Goal: Check status: Check status

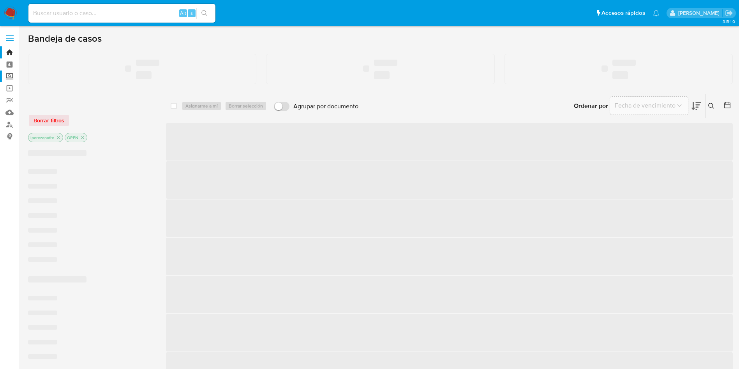
click at [8, 74] on label "Screening" at bounding box center [46, 76] width 93 height 12
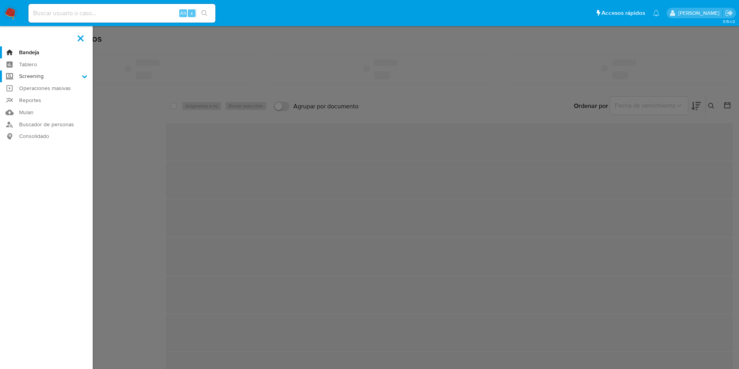
click at [0, 0] on input "Screening" at bounding box center [0, 0] width 0 height 0
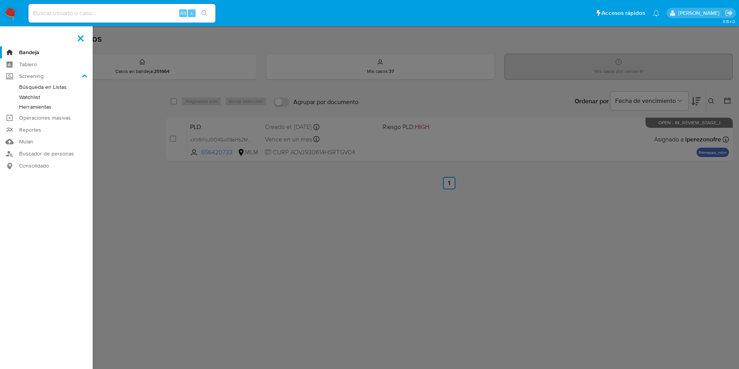
click at [41, 106] on link "Herramientas" at bounding box center [46, 107] width 93 height 10
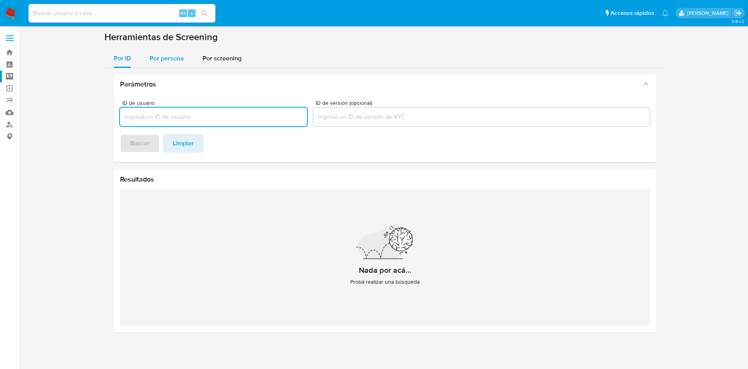
click at [161, 55] on span "Por persona" at bounding box center [167, 58] width 34 height 9
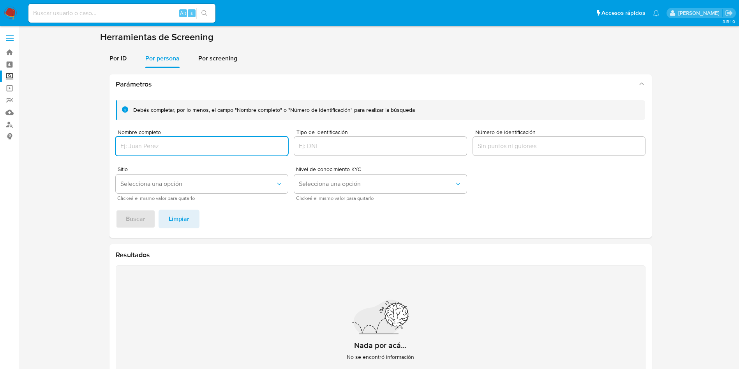
click at [177, 146] on input "Nombre completo" at bounding box center [202, 146] width 172 height 10
type input "KATERIN JARAMILLO MONSALVE"
click at [116, 209] on button "Buscar" at bounding box center [136, 218] width 40 height 19
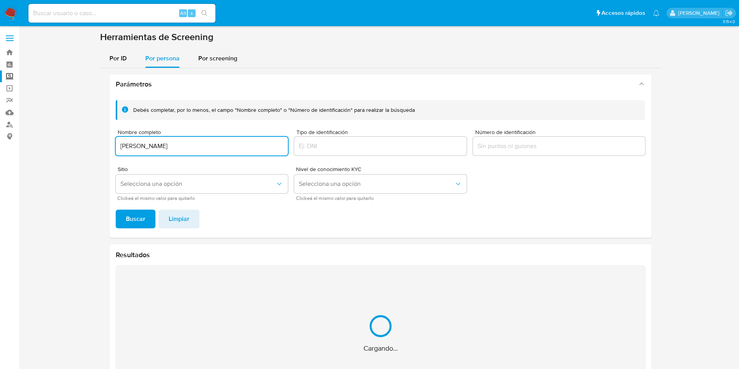
scroll to position [50, 0]
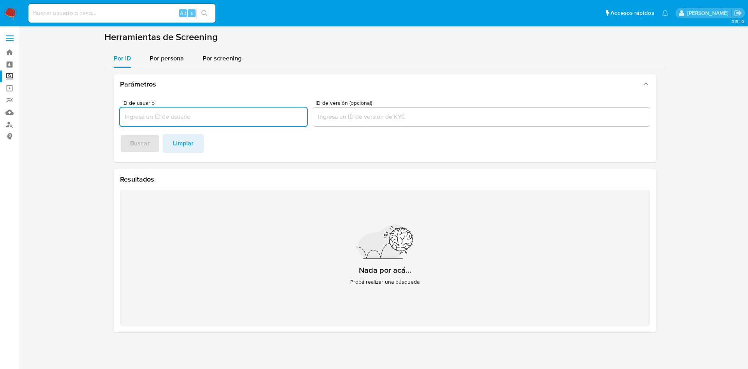
click at [106, 16] on input at bounding box center [121, 13] width 187 height 10
paste input "1779807373"
type input "1779807373"
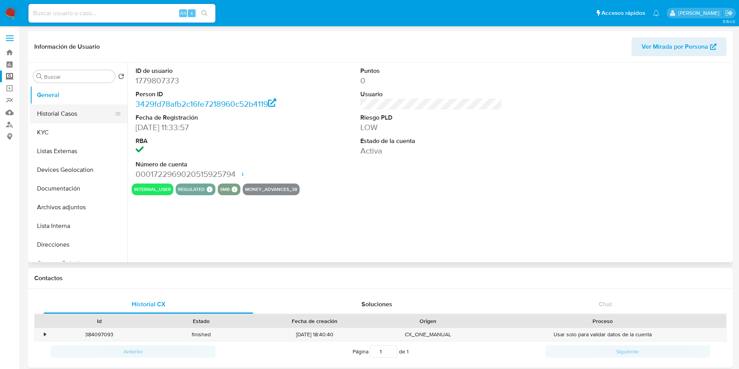
click at [68, 109] on button "Historial Casos" at bounding box center [75, 113] width 91 height 19
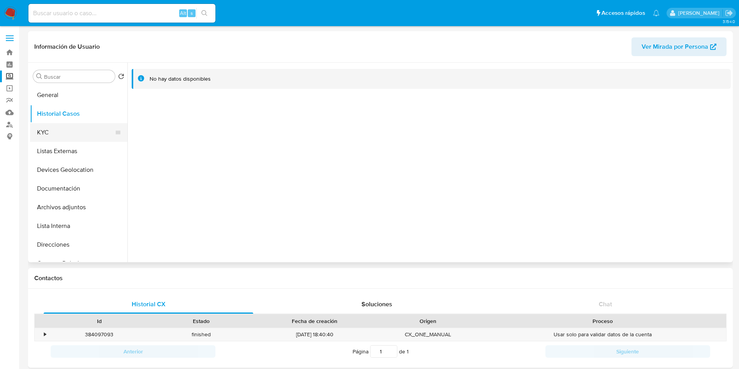
click at [58, 125] on button "KYC" at bounding box center [75, 132] width 91 height 19
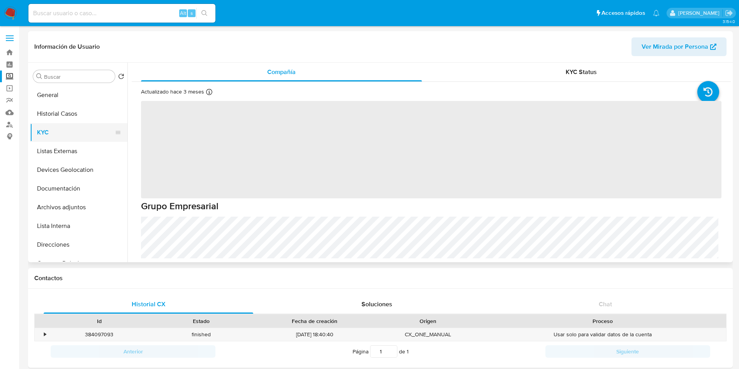
select select "10"
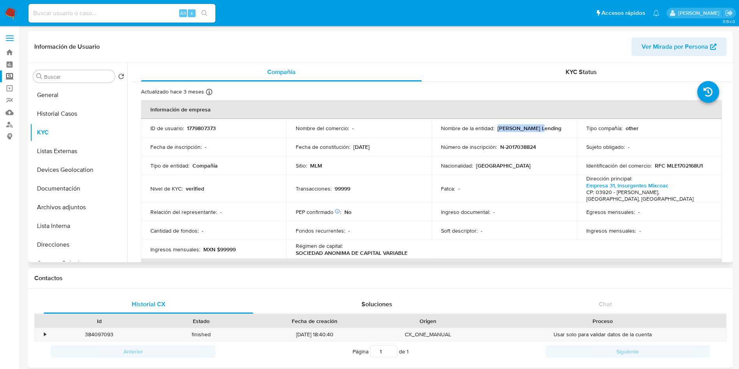
drag, startPoint x: 545, startPoint y: 129, endPoint x: 495, endPoint y: 129, distance: 49.8
click at [495, 129] on div "Nombre de la entidad : Mercado Lending" at bounding box center [504, 128] width 127 height 7
copy p "Mercado Lending"
click at [116, 6] on div "Alt s" at bounding box center [121, 13] width 187 height 19
click at [123, 13] on input at bounding box center [121, 13] width 187 height 10
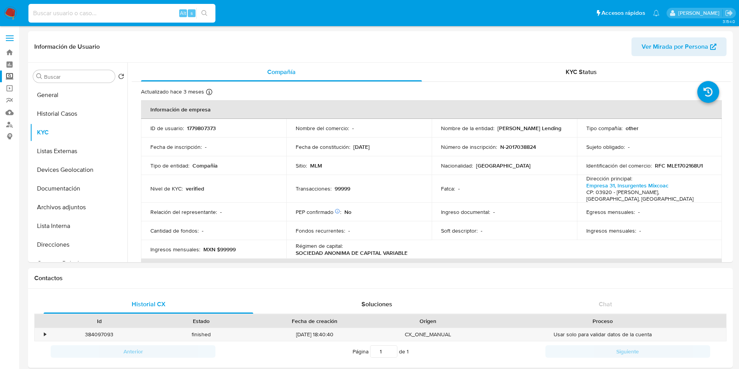
paste input "656420733"
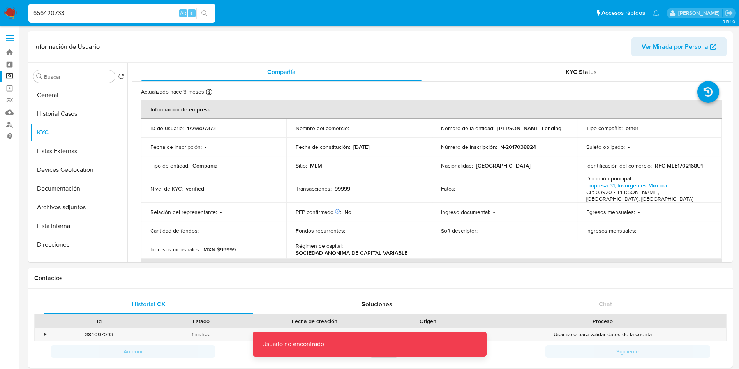
click at [123, 13] on input "656420733" at bounding box center [121, 13] width 187 height 10
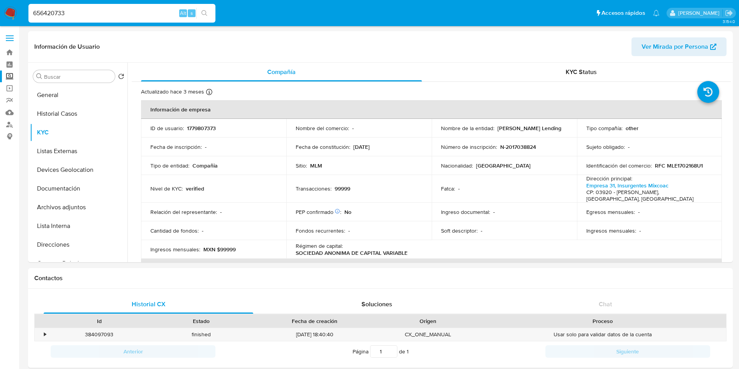
type input "656420733"
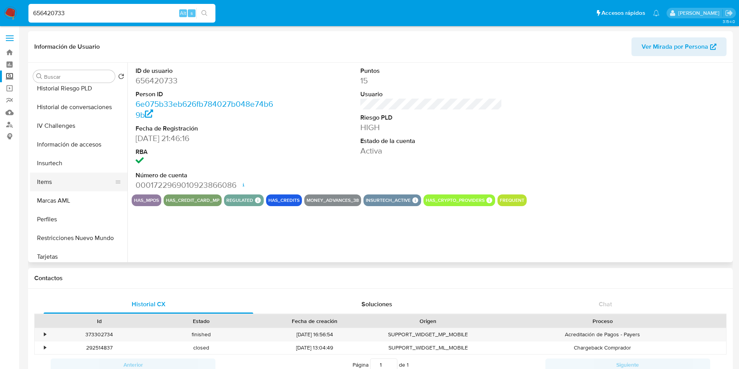
scroll to position [329, 0]
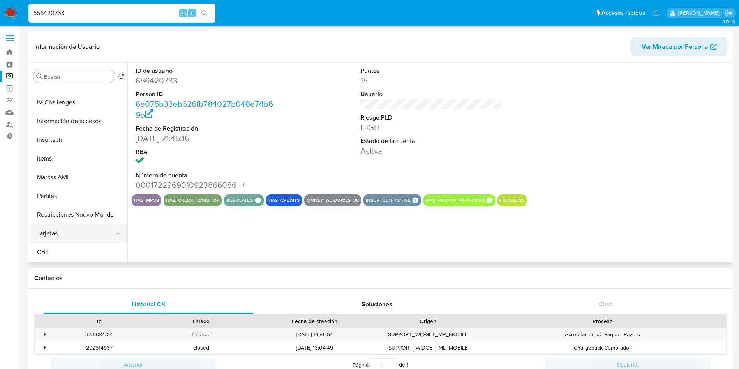
select select "10"
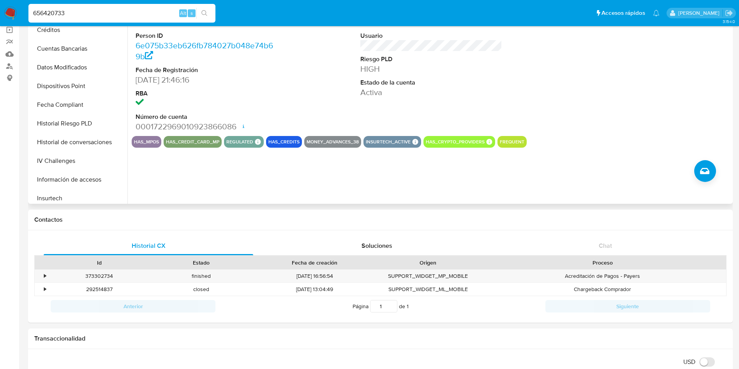
scroll to position [154, 0]
click at [51, 84] on button "Créditos" at bounding box center [75, 88] width 91 height 19
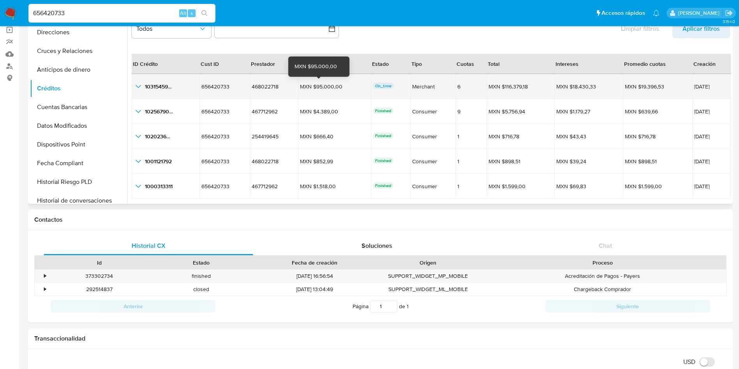
click at [318, 85] on div "MXN $95.000,00" at bounding box center [322, 86] width 44 height 7
